Goal: Find specific page/section: Find specific page/section

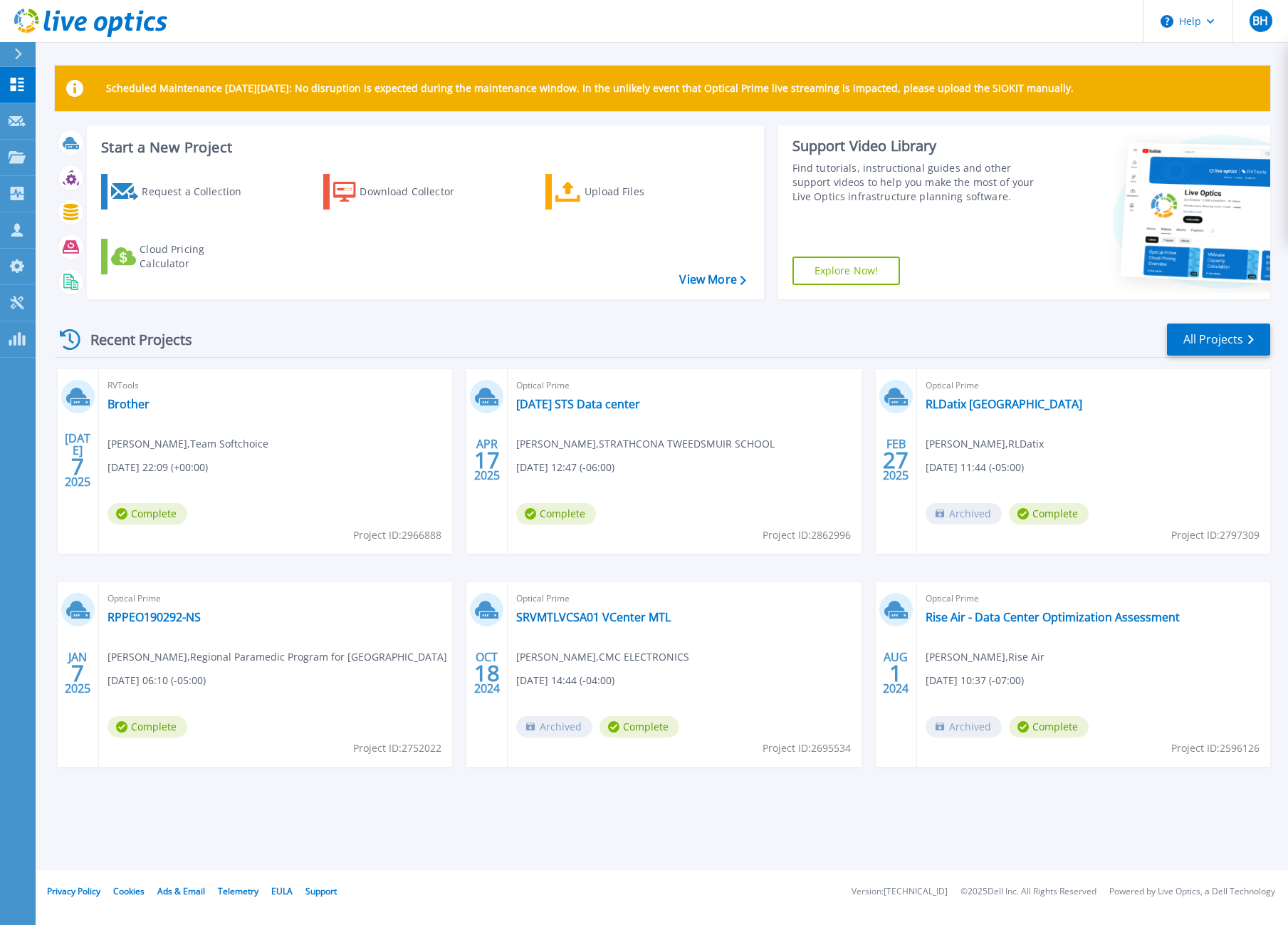
click at [360, 333] on div "Recent Projects All Projects" at bounding box center [662, 339] width 1216 height 36
click at [1235, 334] on link "All Projects" at bounding box center [1219, 339] width 103 height 32
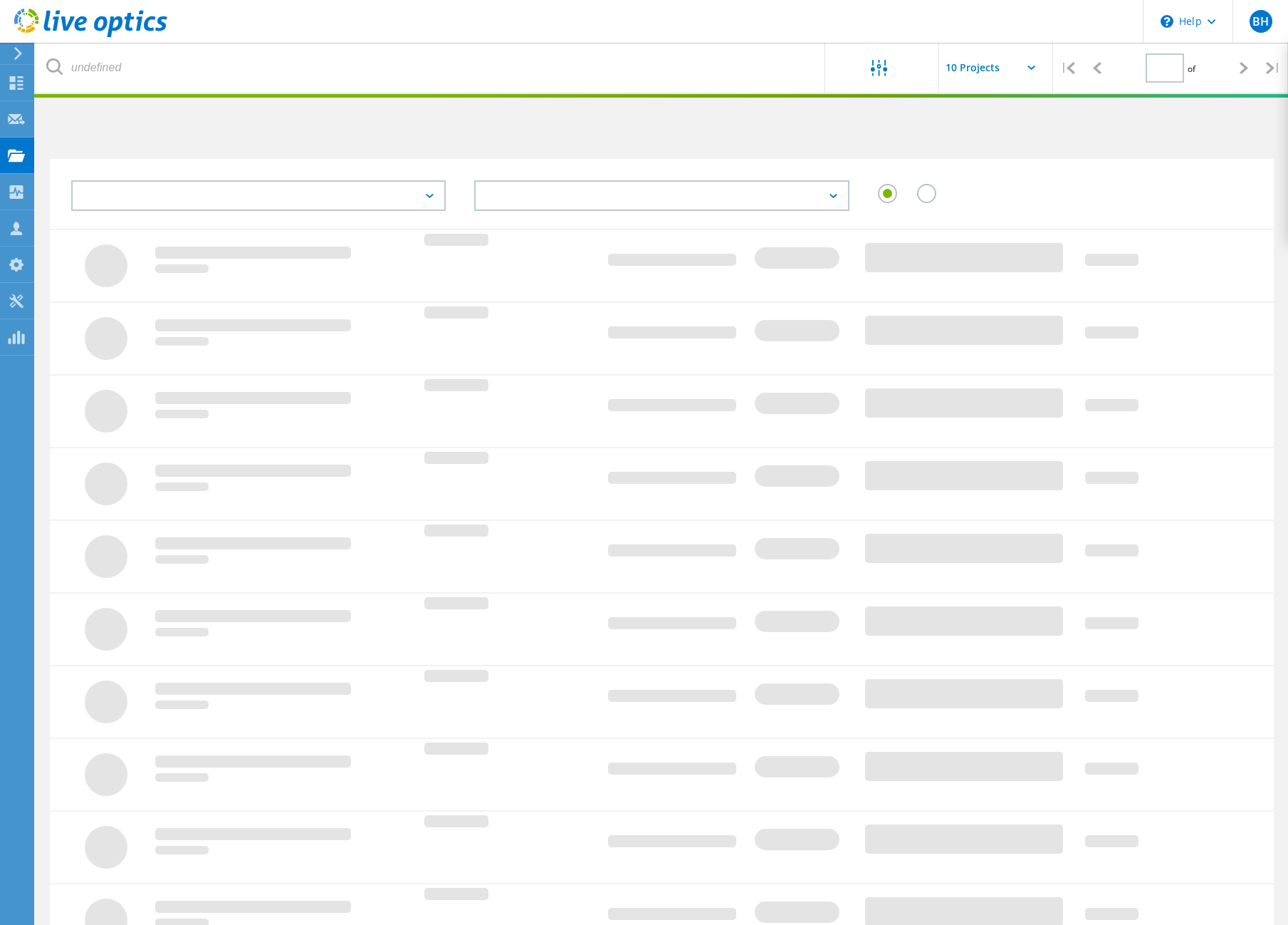
type input "1"
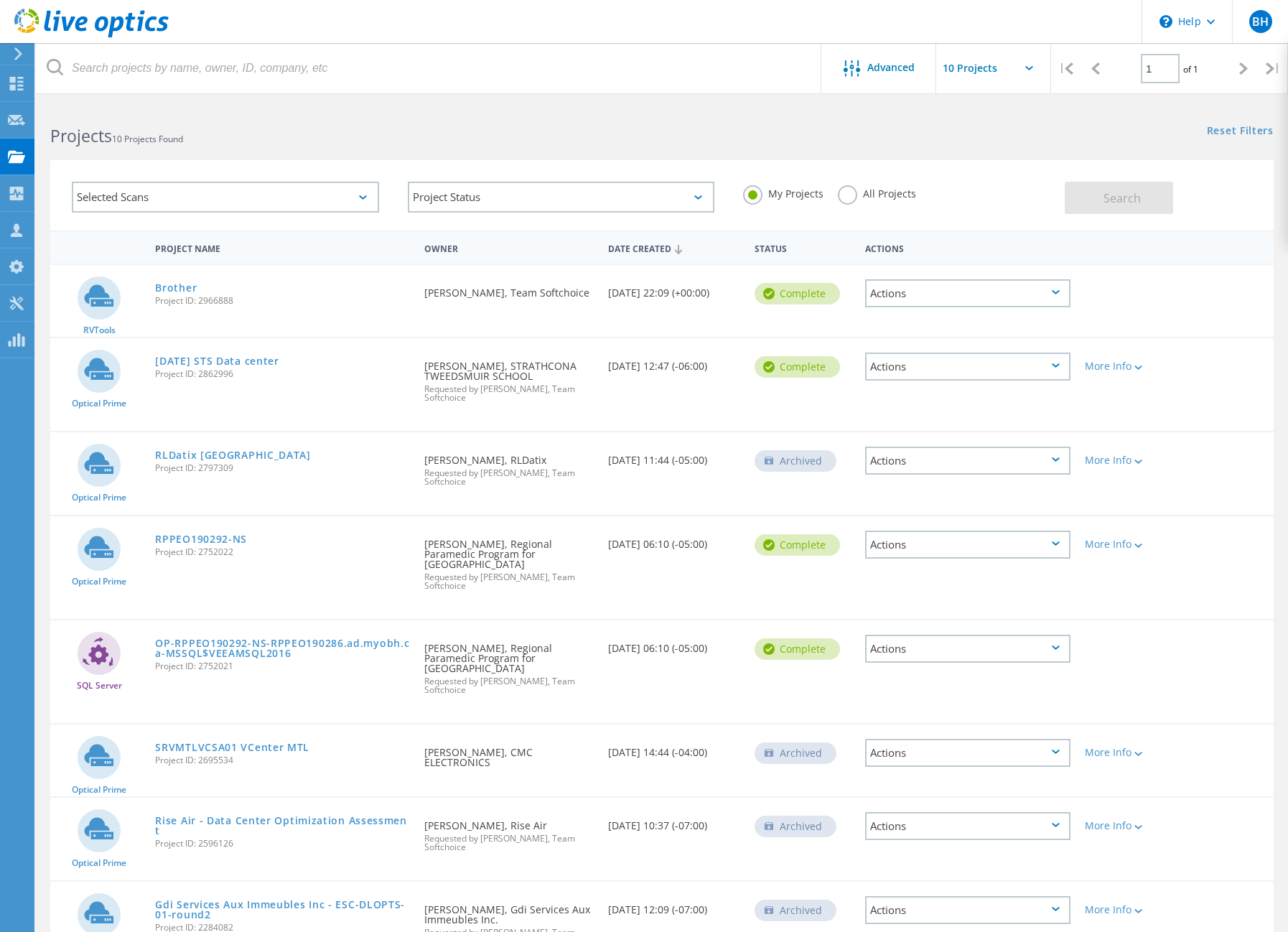
click at [848, 194] on label "All Projects" at bounding box center [877, 191] width 78 height 14
click at [0, 0] on input "All Projects" at bounding box center [0, 0] width 0 height 0
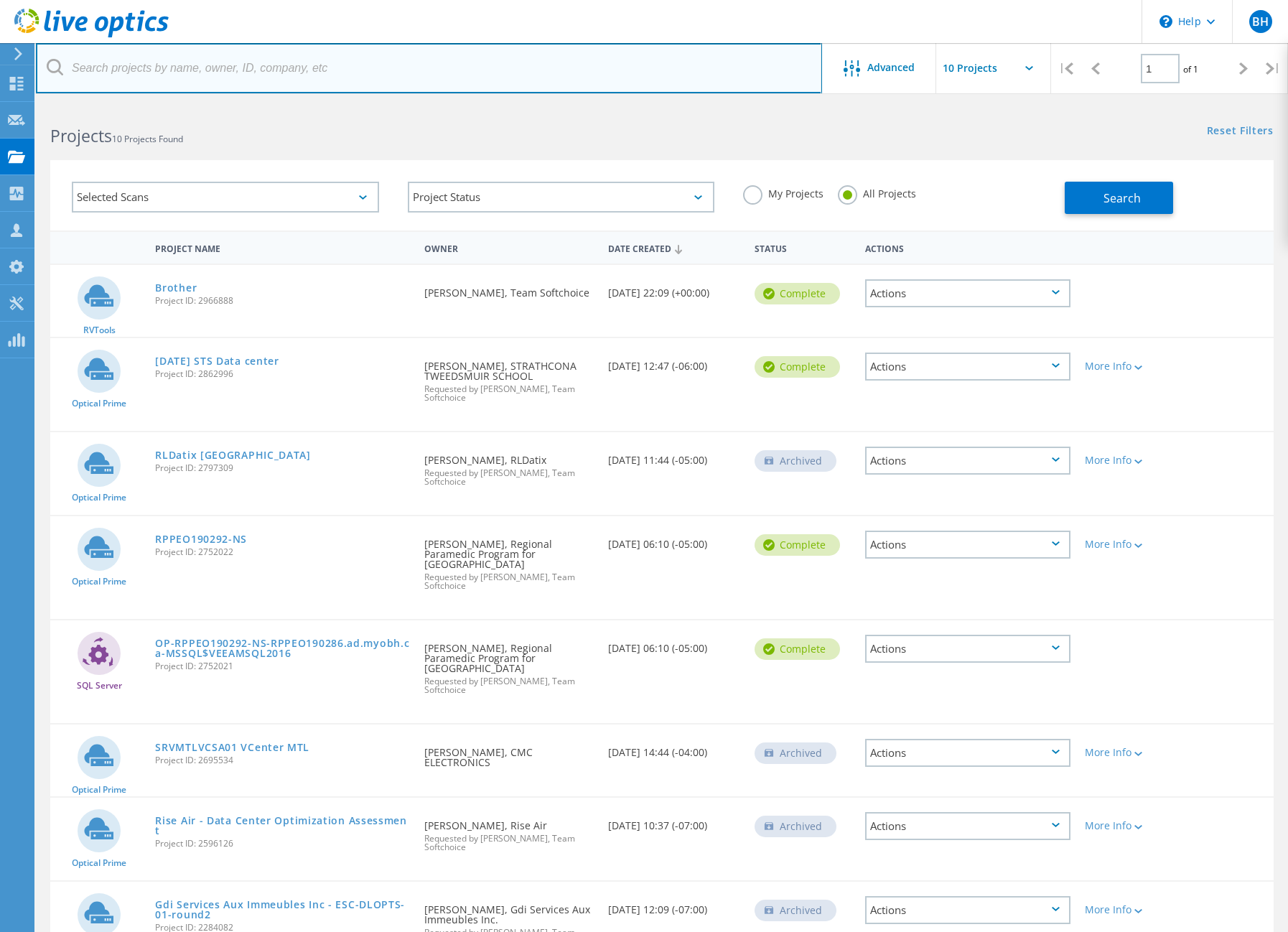
click at [175, 75] on input "text" at bounding box center [429, 68] width 786 height 50
type input "j"
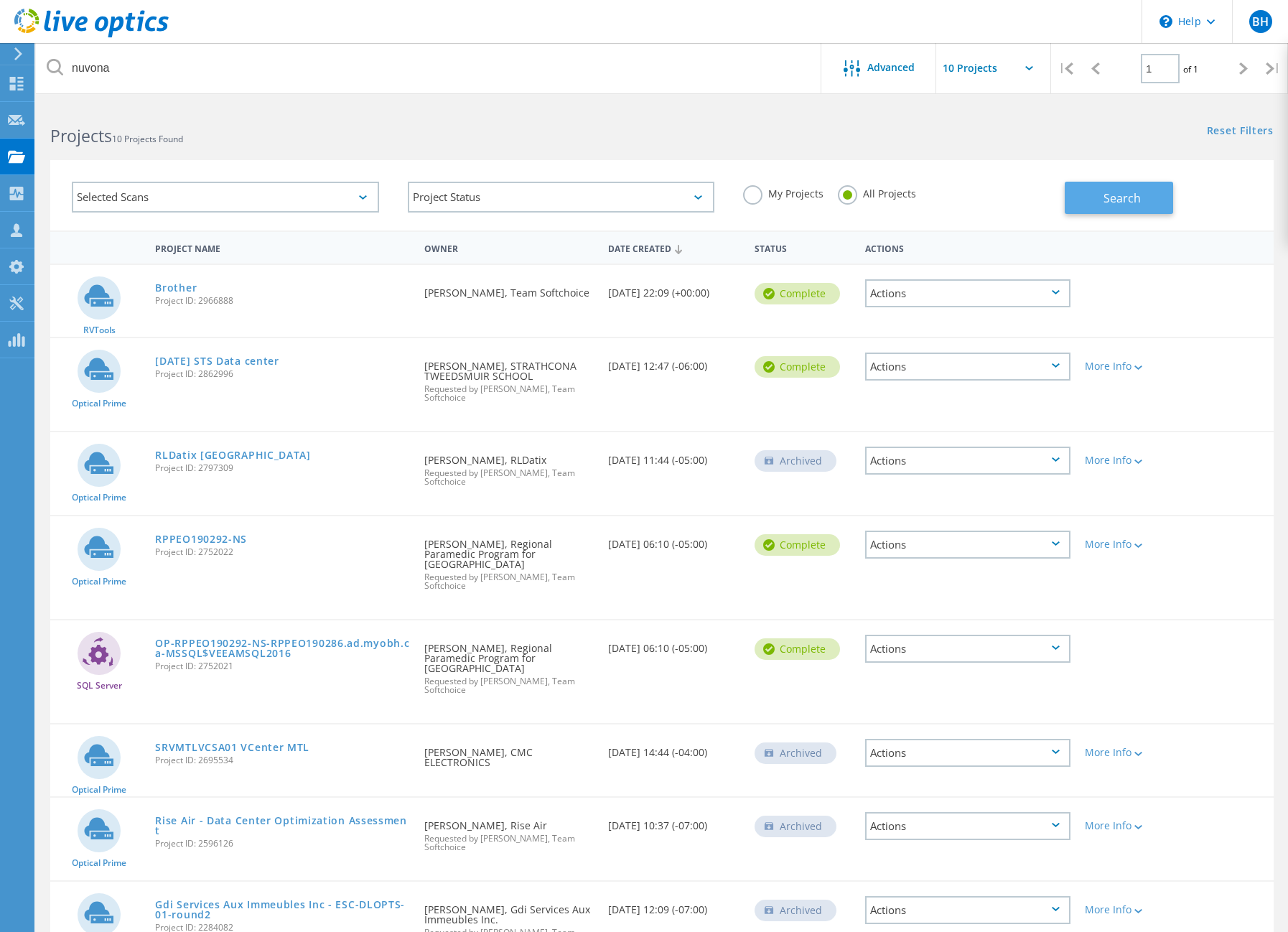
click at [1120, 194] on span "Search" at bounding box center [1122, 198] width 37 height 16
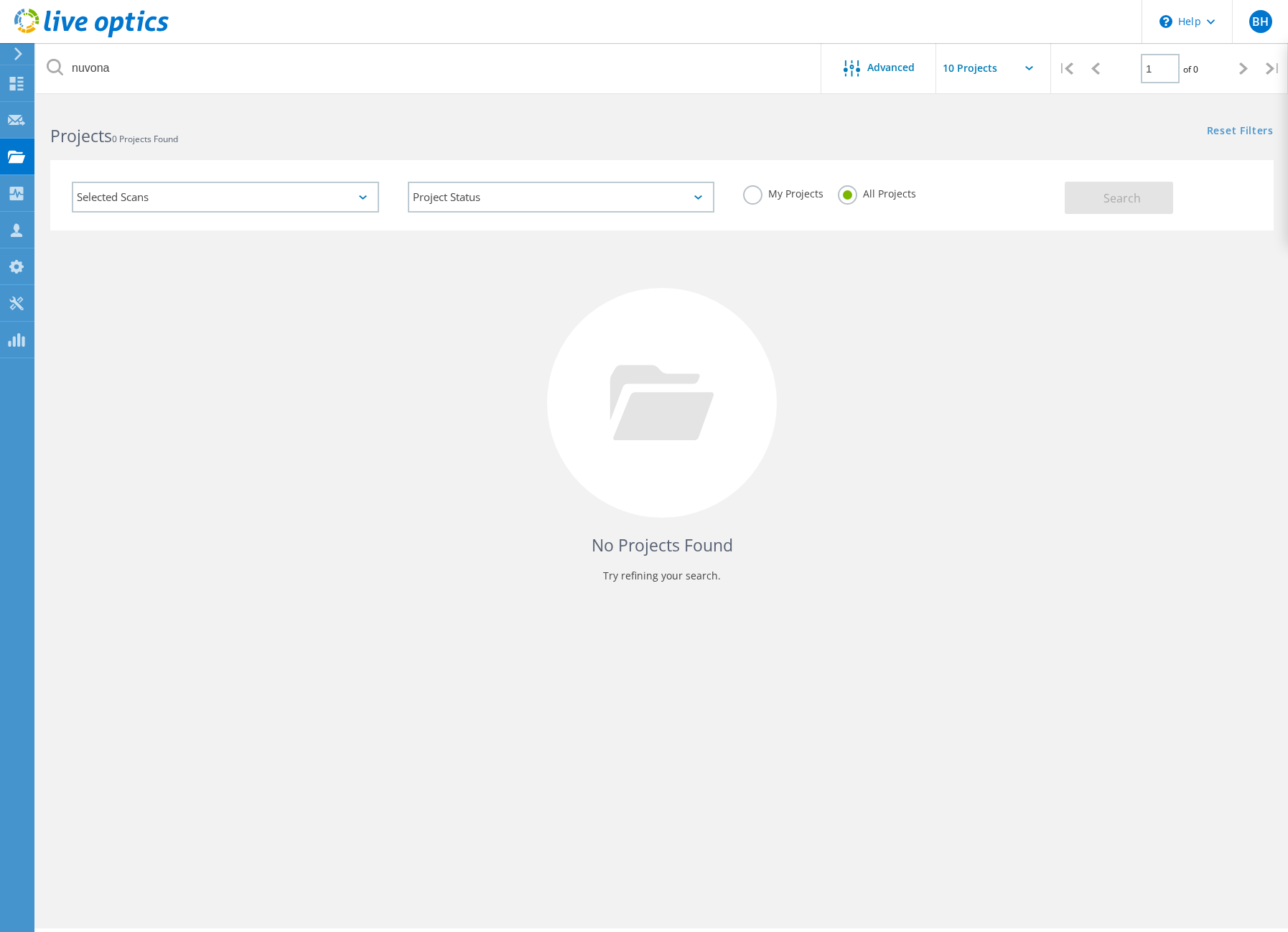
click at [1024, 66] on input "text" at bounding box center [1007, 68] width 144 height 50
click at [1001, 401] on div "No Projects Found Try refining your search." at bounding box center [662, 415] width 1223 height 371
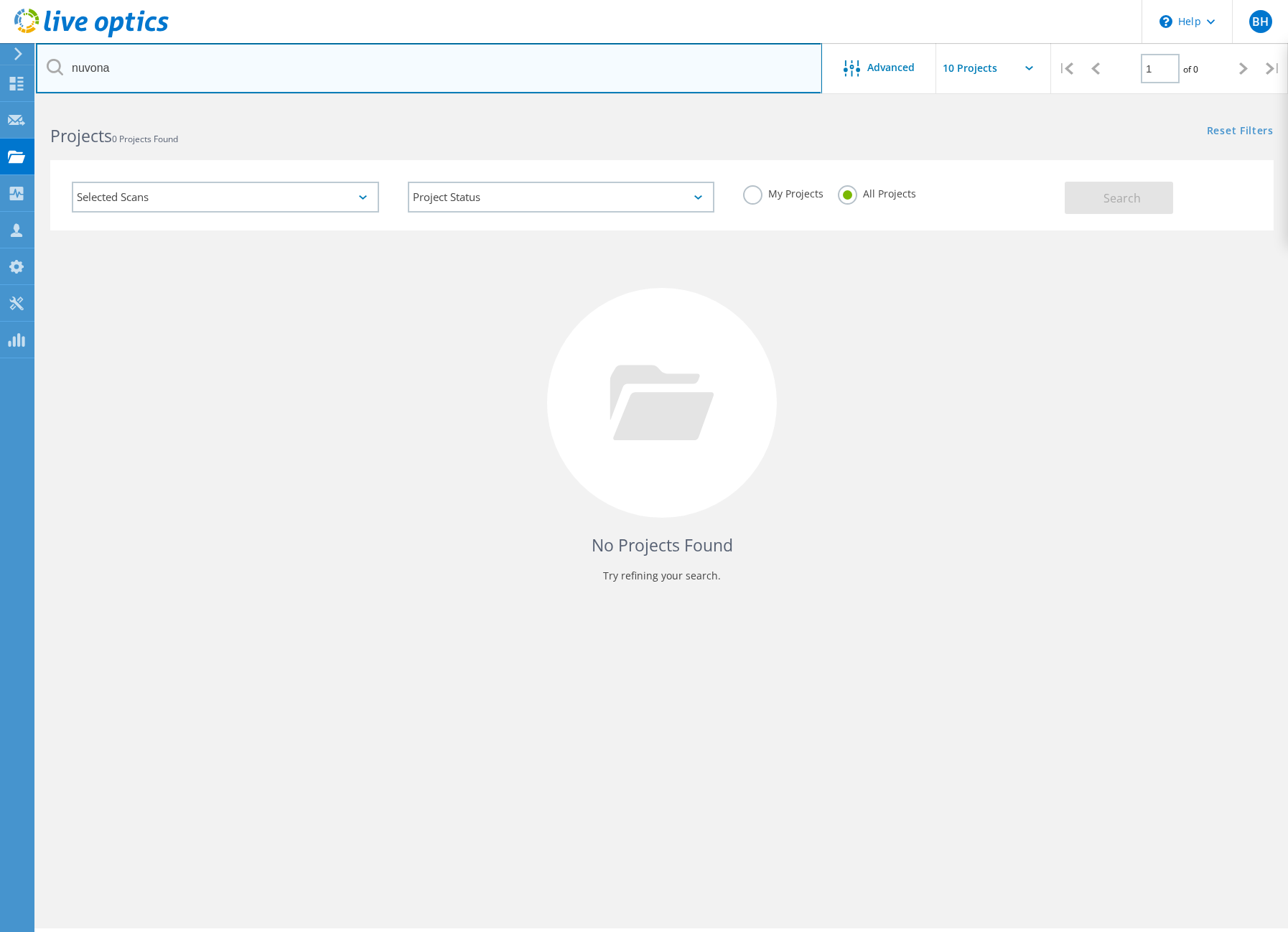
click at [177, 81] on input "nuvona" at bounding box center [429, 68] width 786 height 50
drag, startPoint x: 139, startPoint y: 52, endPoint x: 33, endPoint y: 46, distance: 106.2
click at [33, 104] on div "\n Help Explore Helpful Articles Contact Support BH Partner Team Member [PERSON…" at bounding box center [644, 537] width 1288 height 867
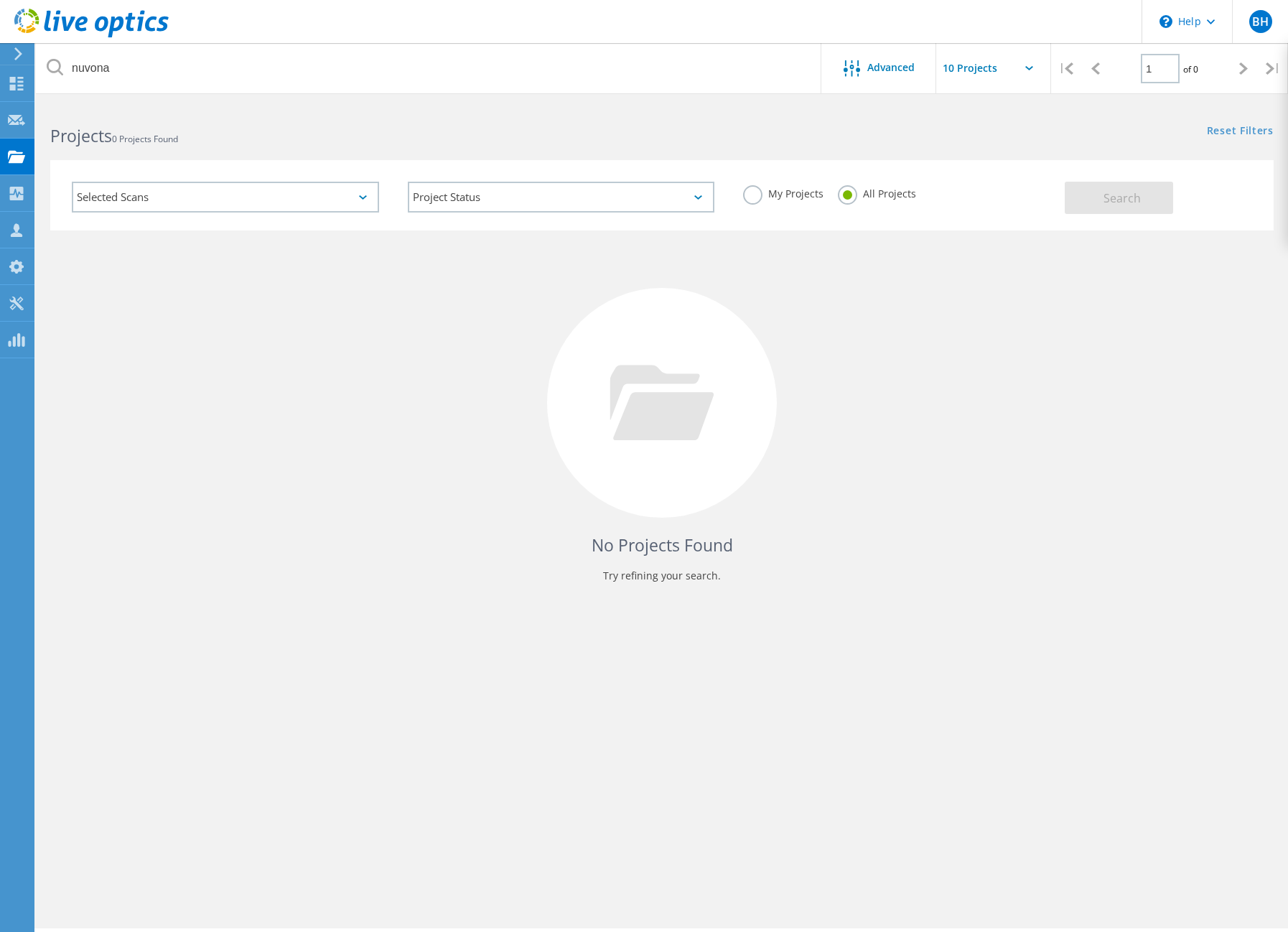
drag, startPoint x: 409, startPoint y: 440, endPoint x: 375, endPoint y: 338, distance: 107.5
click at [411, 440] on div "No Projects Found Try refining your search." at bounding box center [662, 415] width 1223 height 371
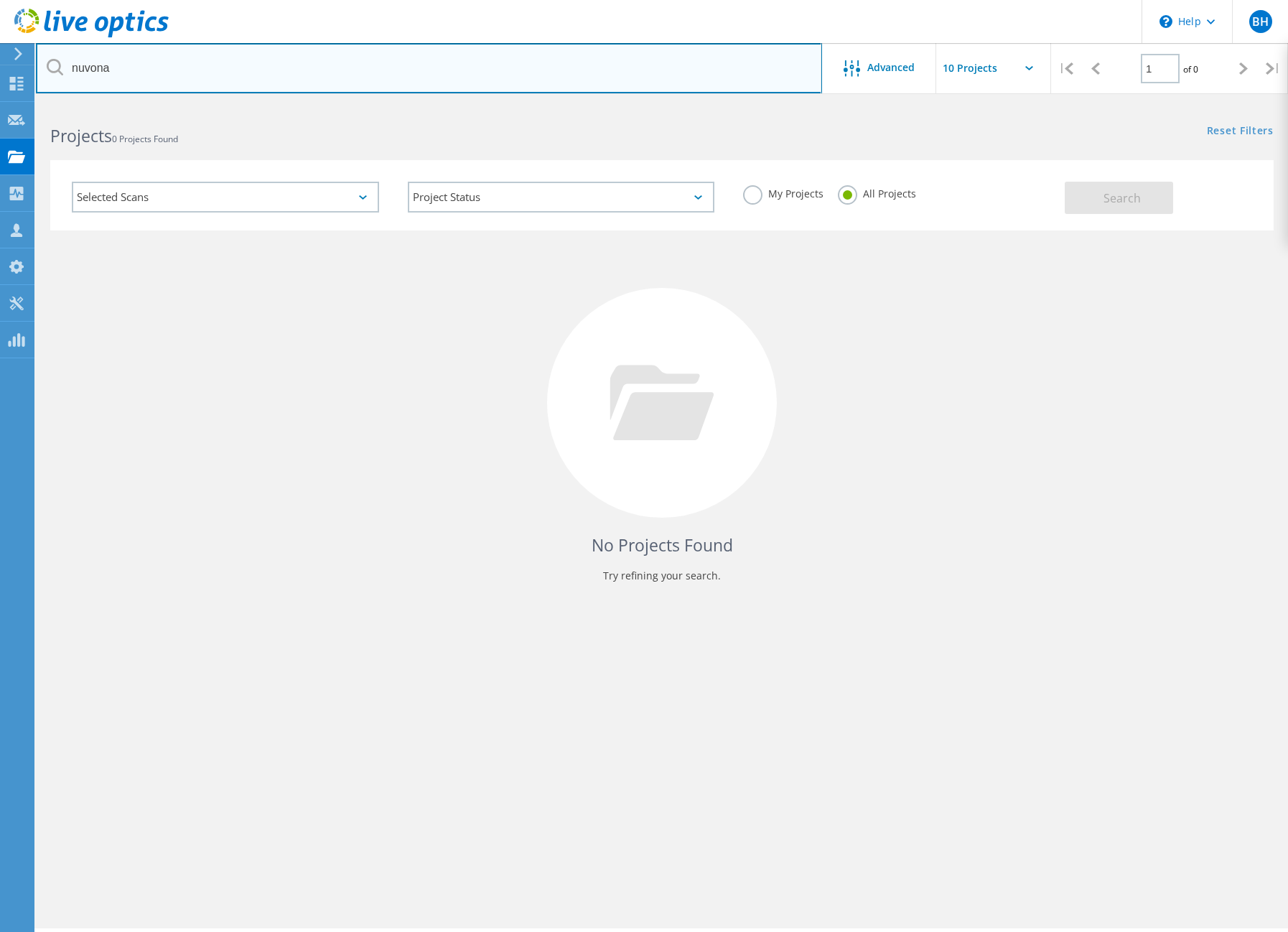
click at [155, 61] on input "nuvona" at bounding box center [429, 68] width 786 height 50
drag, startPoint x: 145, startPoint y: 65, endPoint x: -4, endPoint y: 72, distance: 149.2
click at [0, 72] on html "\n Help Explore Helpful Articles Contact Support BH Partner Team Member [PERSON…" at bounding box center [644, 485] width 1288 height 971
type input "altria"
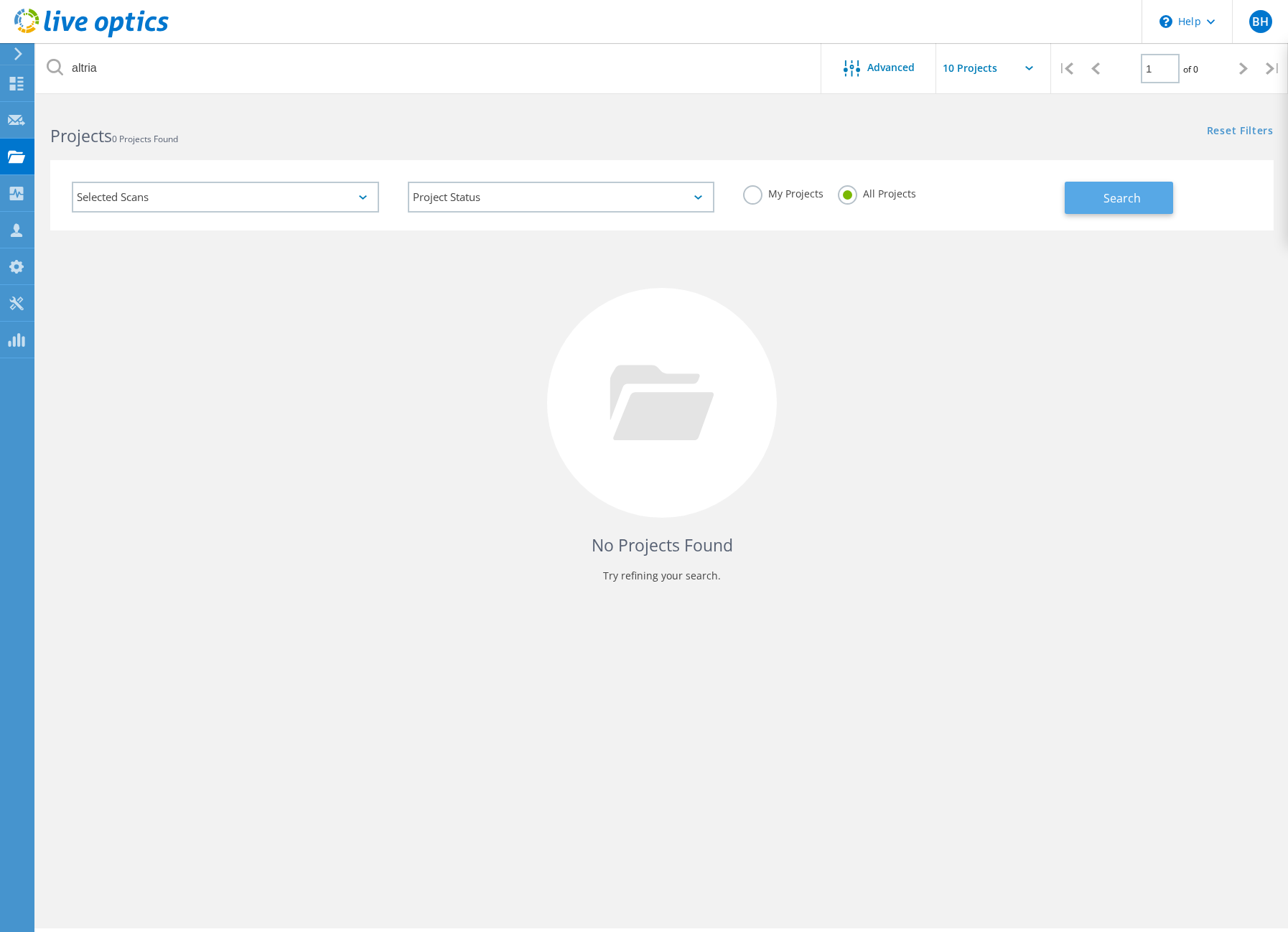
click at [1112, 190] on span "Search" at bounding box center [1122, 198] width 37 height 16
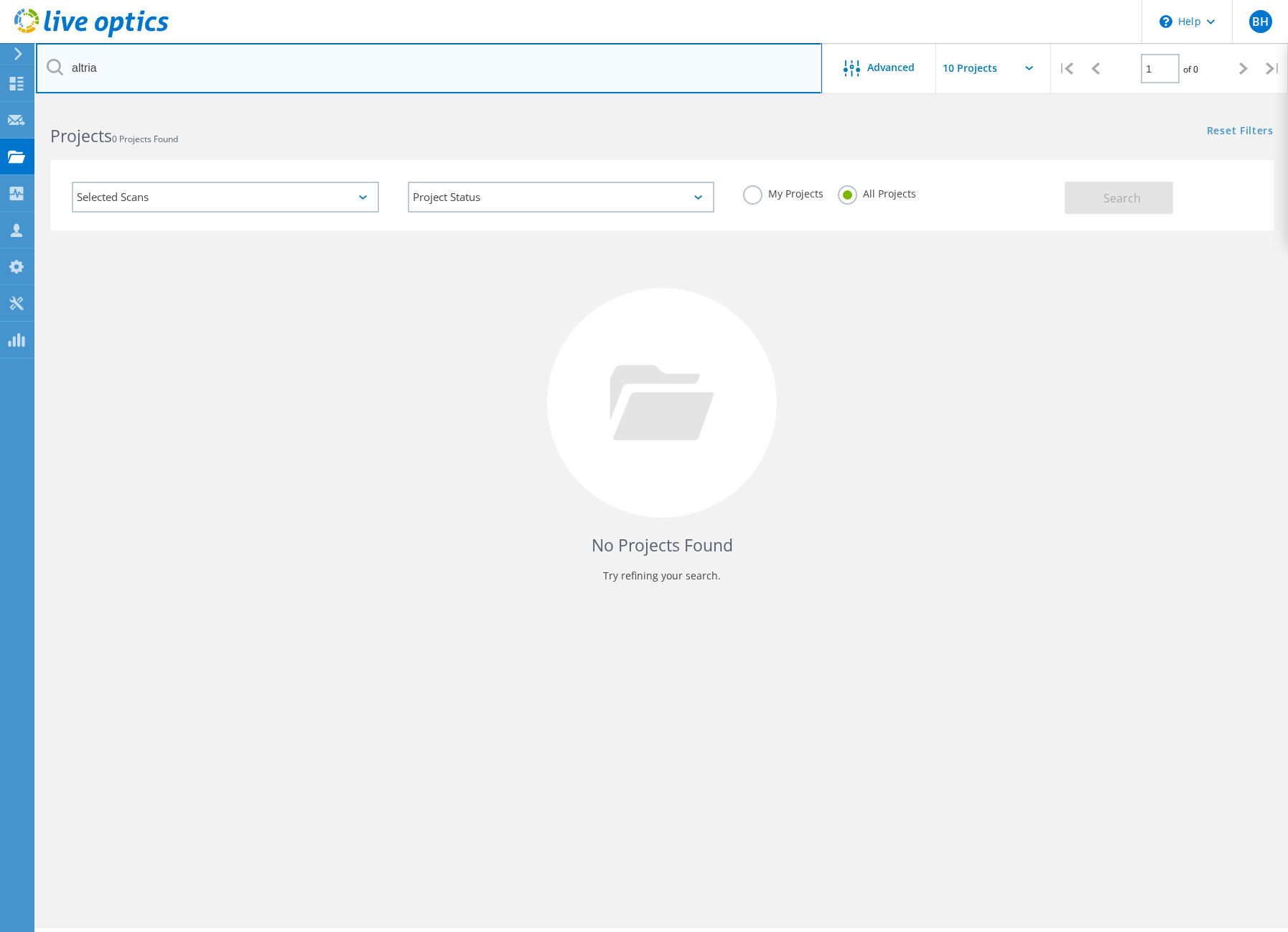
click at [130, 66] on input "altria" at bounding box center [429, 68] width 786 height 50
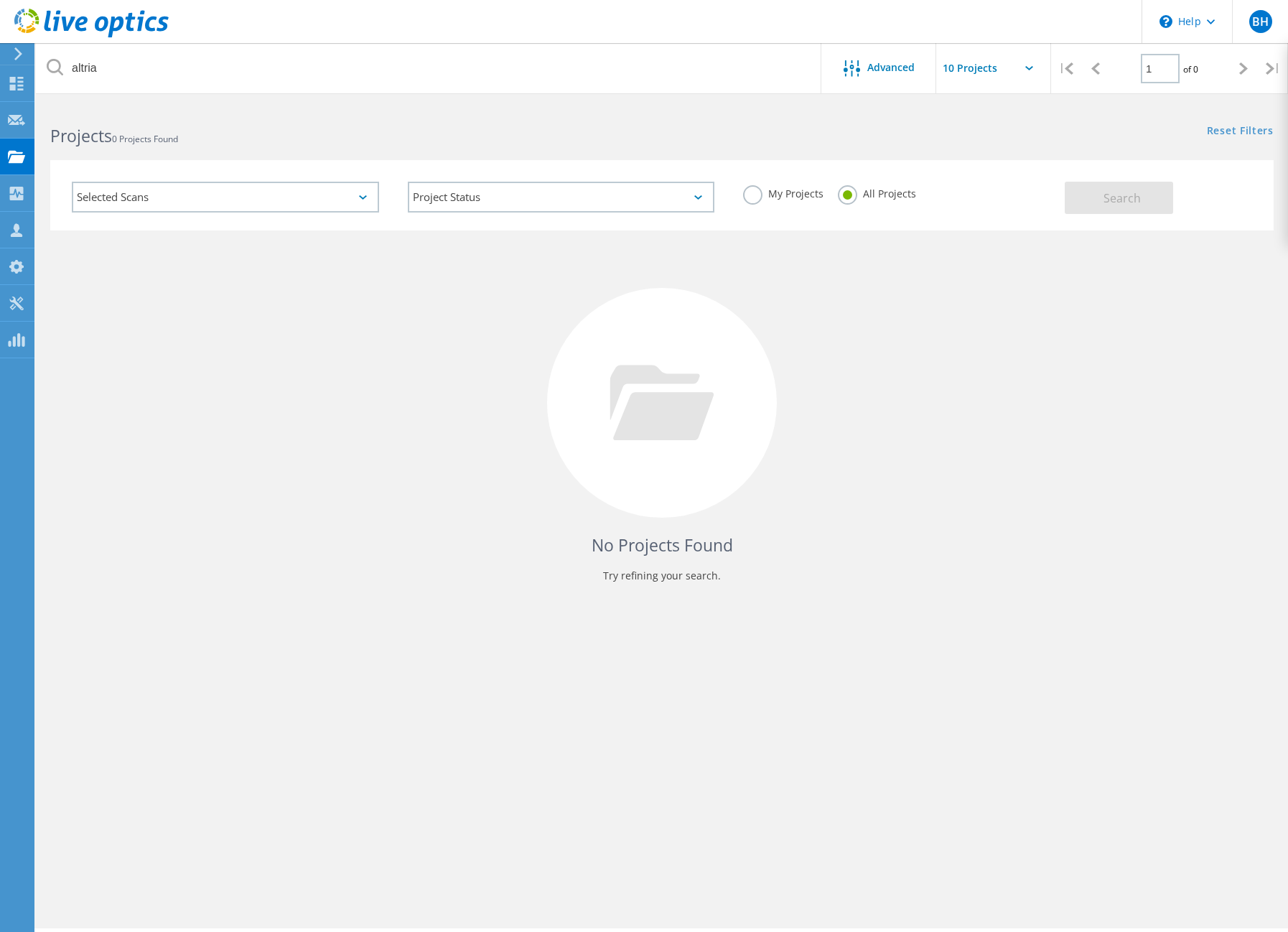
click at [746, 314] on div "No Projects Found Try refining your search." at bounding box center [662, 415] width 1223 height 371
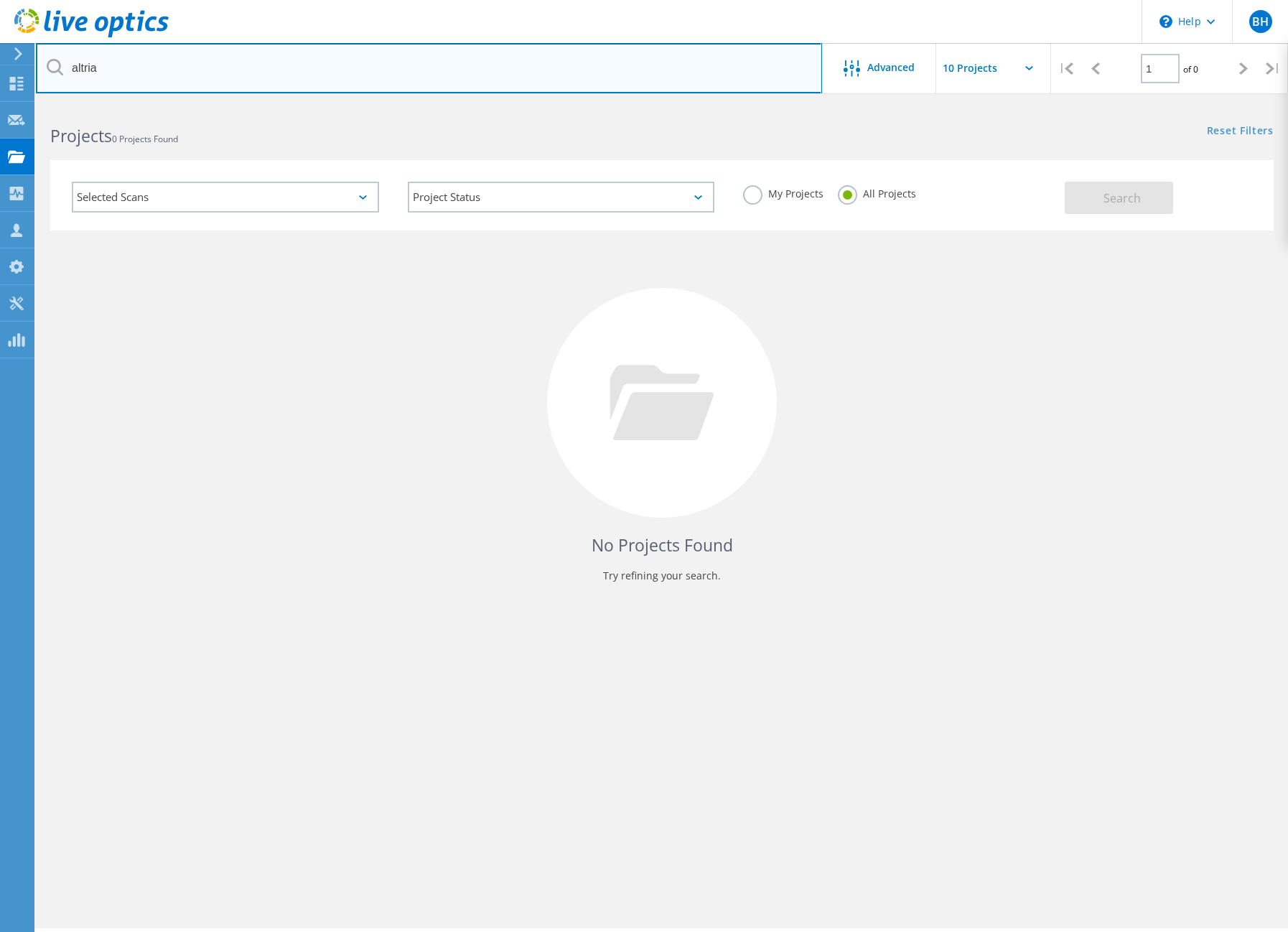
drag, startPoint x: 165, startPoint y: 66, endPoint x: 46, endPoint y: 68, distance: 119.0
click at [46, 68] on div "altria" at bounding box center [428, 68] width 785 height 50
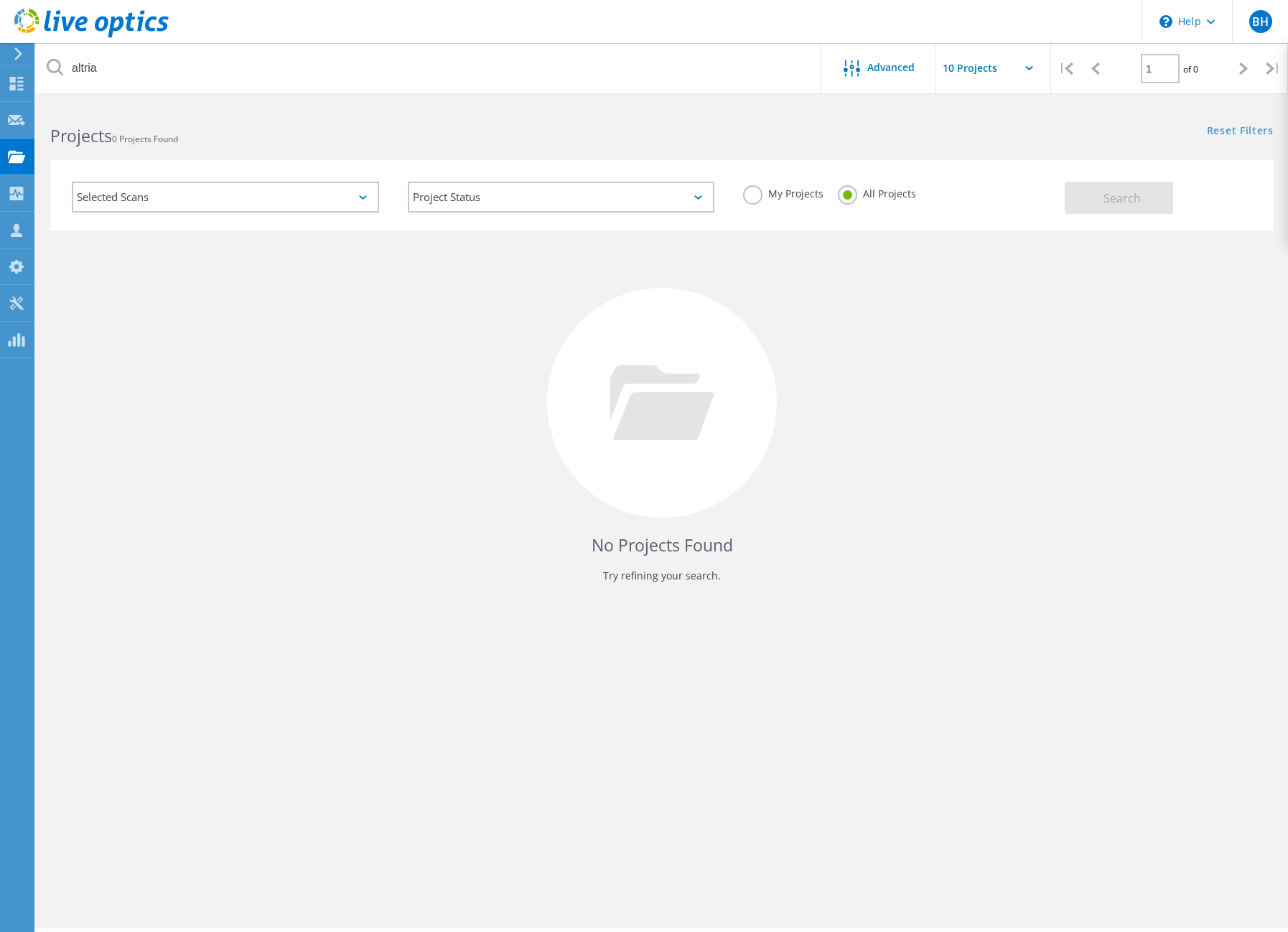
drag, startPoint x: 388, startPoint y: 590, endPoint x: 313, endPoint y: 512, distance: 108.2
click at [389, 590] on div "No Projects Found Try refining your search." at bounding box center [662, 415] width 1223 height 371
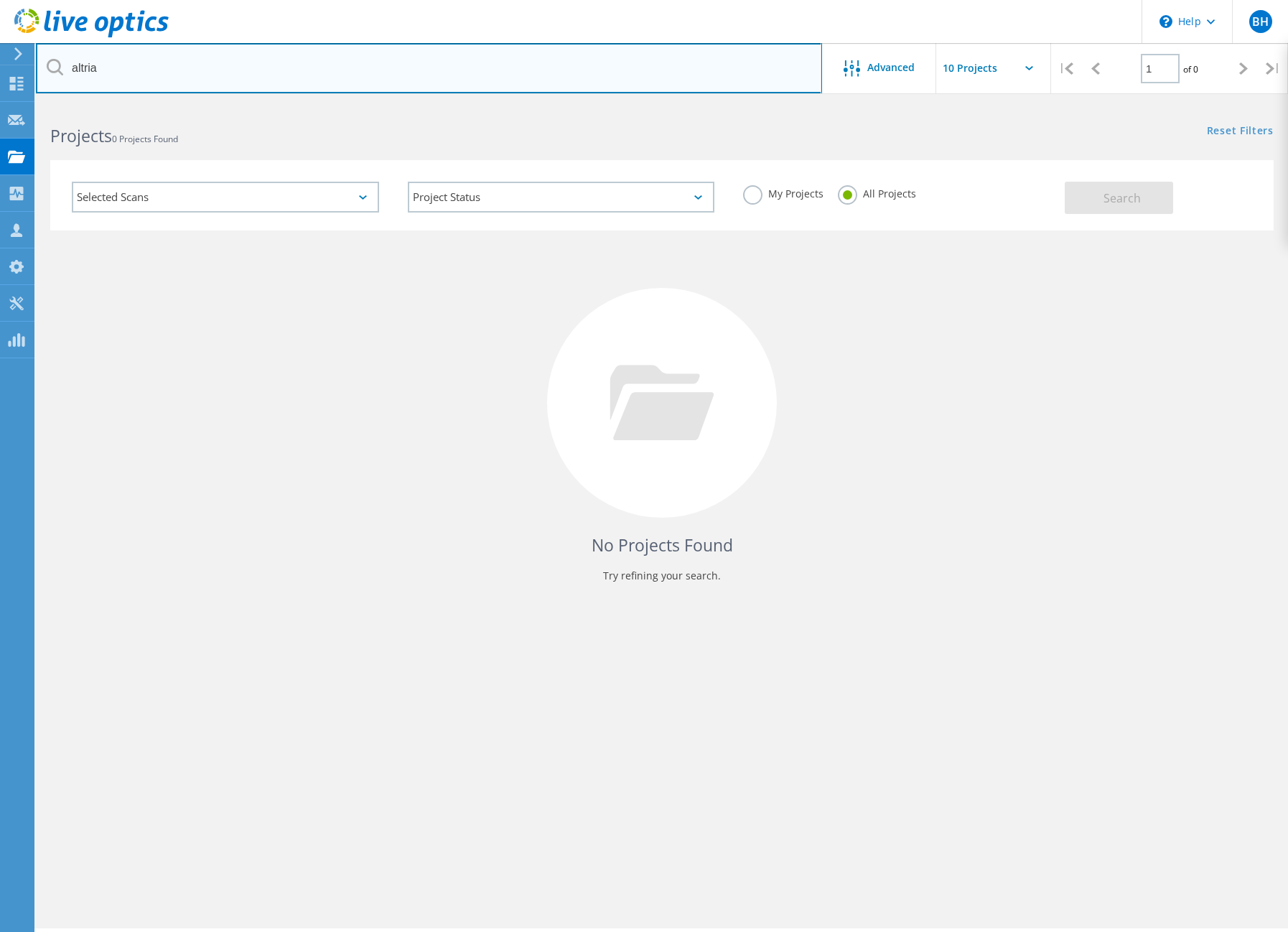
drag, startPoint x: 175, startPoint y: 71, endPoint x: -4, endPoint y: 75, distance: 179.0
click at [0, 75] on html "\n Help Explore Helpful Articles Contact Support BH Partner Team Member [PERSON…" at bounding box center [644, 485] width 1288 height 971
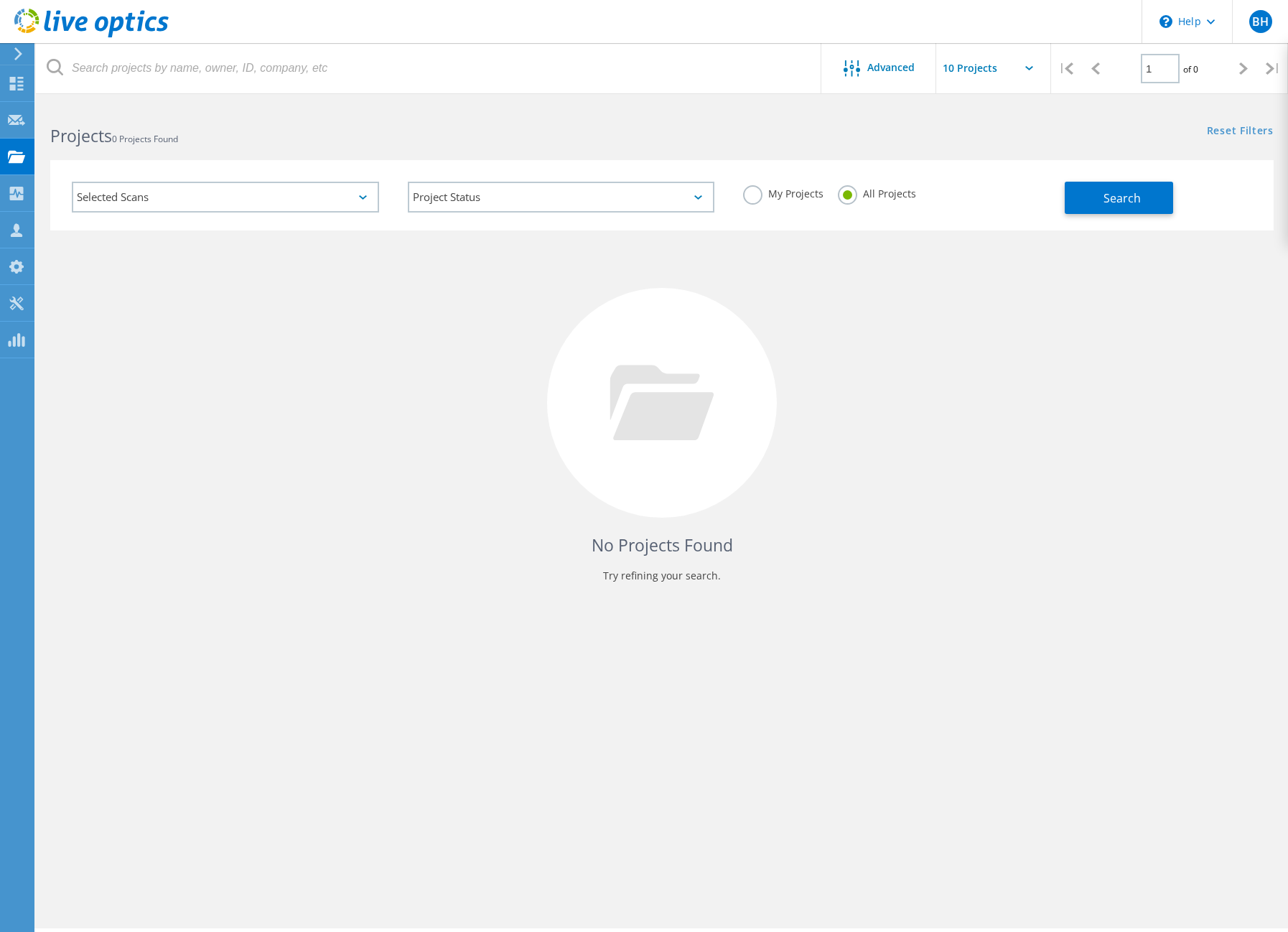
click at [1130, 181] on div "Search" at bounding box center [1165, 190] width 202 height 46
click at [1129, 181] on button "Search" at bounding box center [1119, 197] width 109 height 33
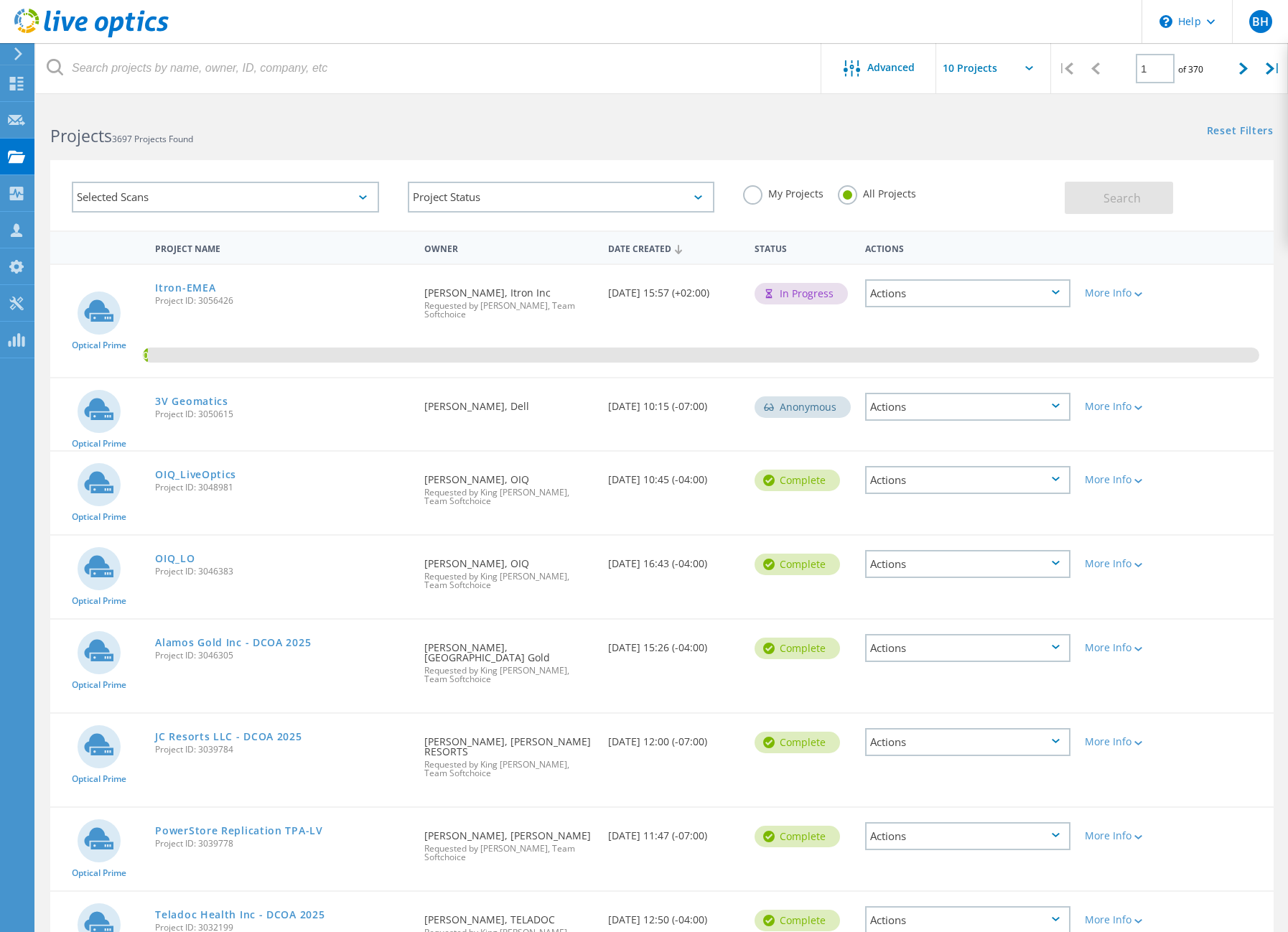
click at [1017, 297] on div "Actions" at bounding box center [968, 294] width 206 height 28
click at [1249, 421] on div "Optical Prime 3V Geomatics Project ID: 3050615 Requested By [PERSON_NAME], Dell…" at bounding box center [662, 413] width 1223 height 72
click at [1140, 292] on div at bounding box center [1137, 293] width 11 height 8
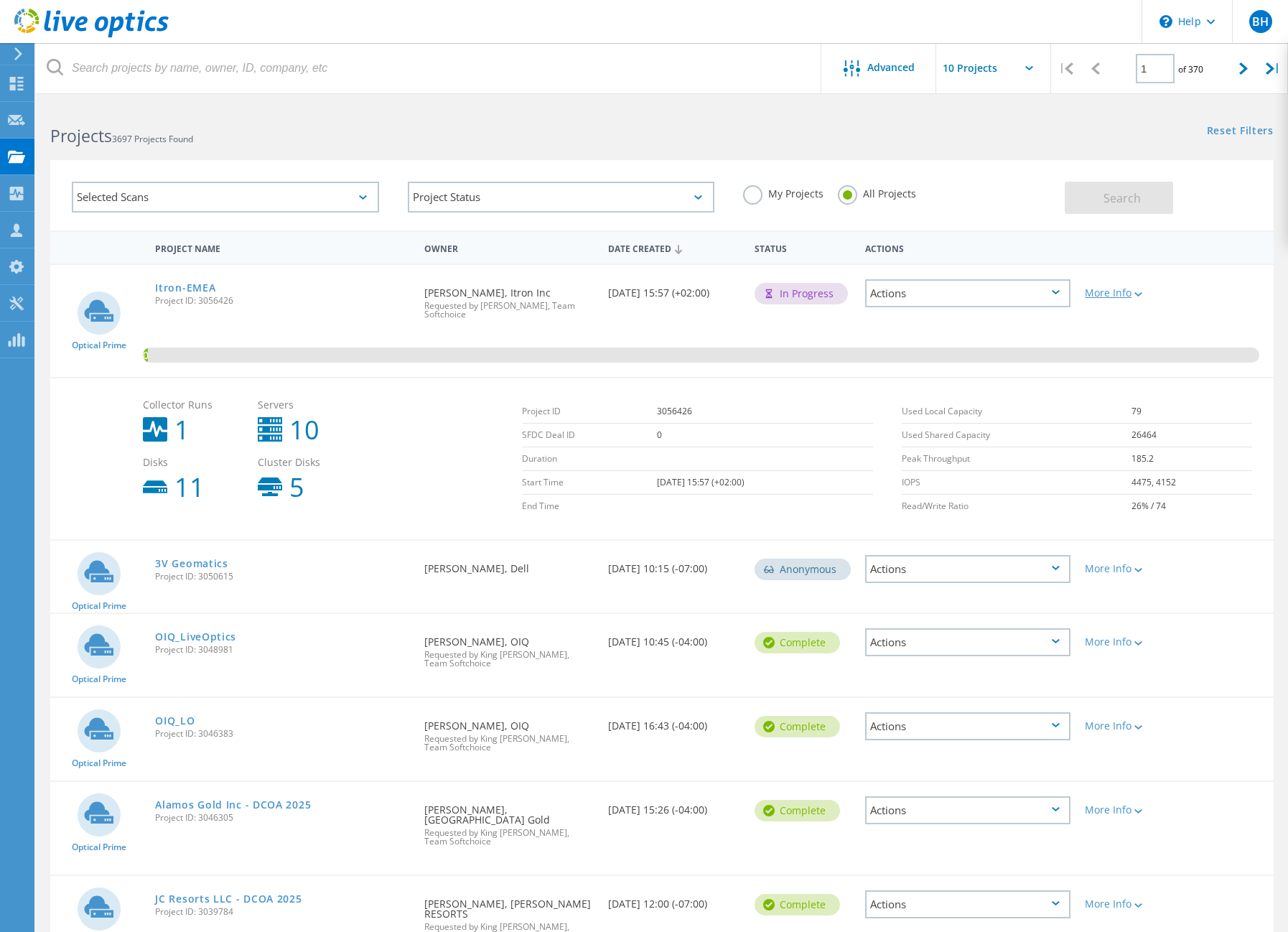
click at [1140, 292] on div at bounding box center [1137, 293] width 11 height 8
